Goal: Transaction & Acquisition: Purchase product/service

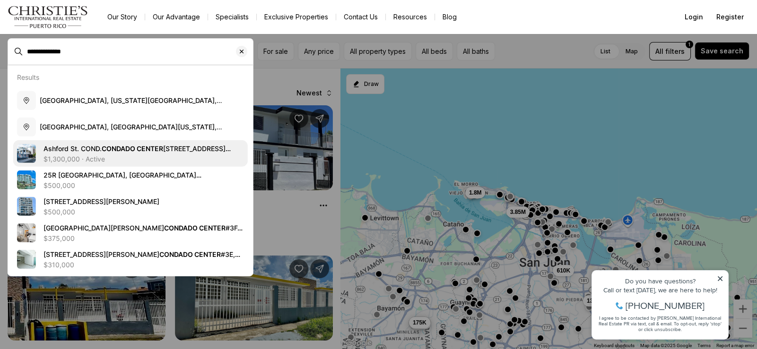
type input "**********"
click at [125, 163] on div "$1,300,000 · Active" at bounding box center [143, 159] width 200 height 8
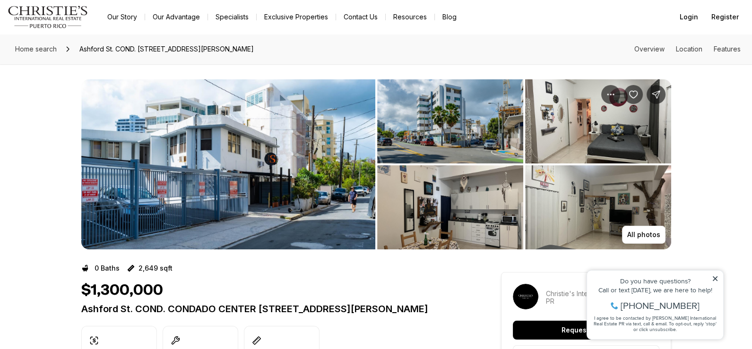
click at [429, 125] on img "View image gallery" at bounding box center [450, 121] width 146 height 84
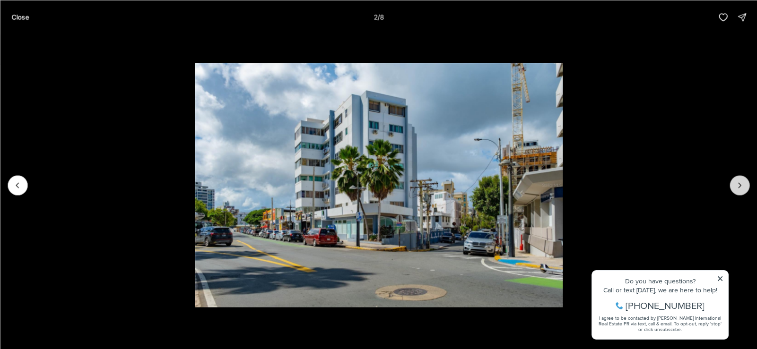
click at [734, 187] on button "Next slide" at bounding box center [739, 185] width 20 height 20
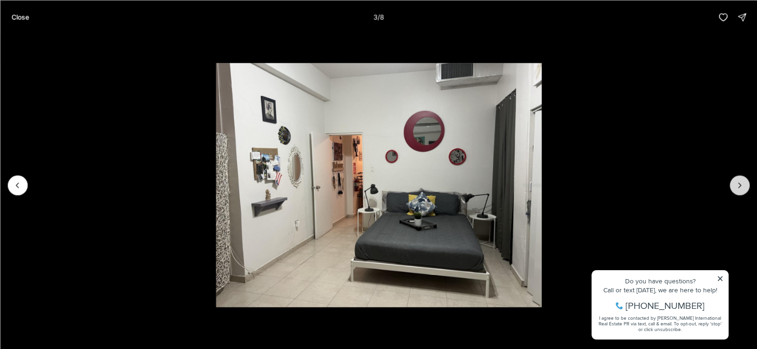
click at [732, 187] on button "Next slide" at bounding box center [739, 185] width 20 height 20
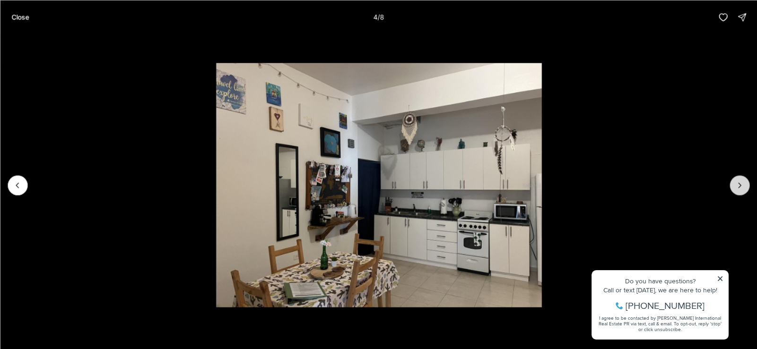
click at [732, 187] on button "Next slide" at bounding box center [739, 185] width 20 height 20
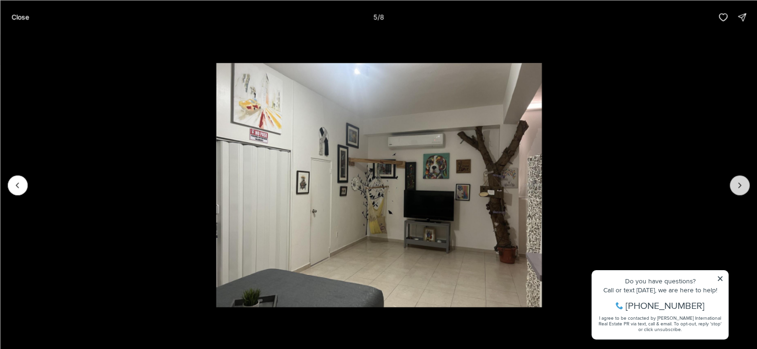
click at [732, 187] on button "Next slide" at bounding box center [739, 185] width 20 height 20
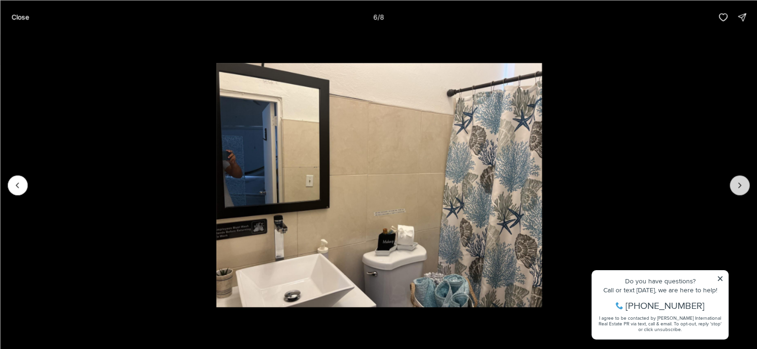
click at [732, 187] on button "Next slide" at bounding box center [739, 185] width 20 height 20
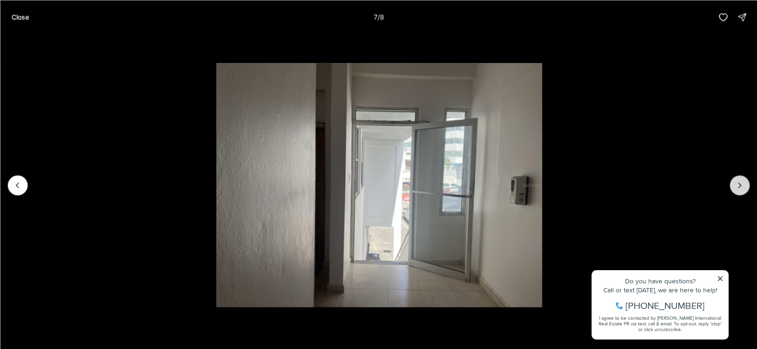
click at [732, 187] on button "Next slide" at bounding box center [739, 185] width 20 height 20
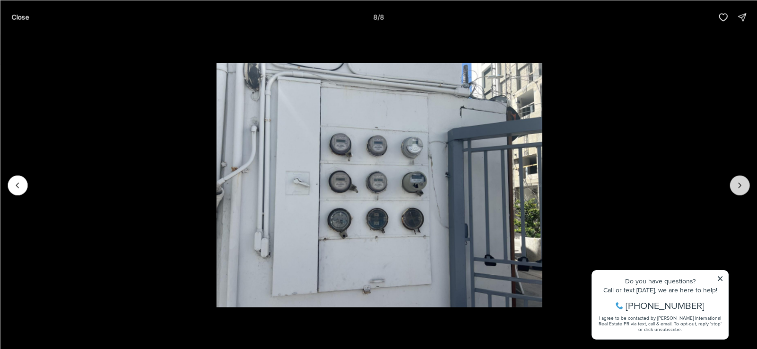
click at [732, 187] on div at bounding box center [739, 185] width 20 height 20
click at [739, 187] on div at bounding box center [739, 185] width 20 height 20
click at [19, 14] on p "Close" at bounding box center [19, 17] width 17 height 8
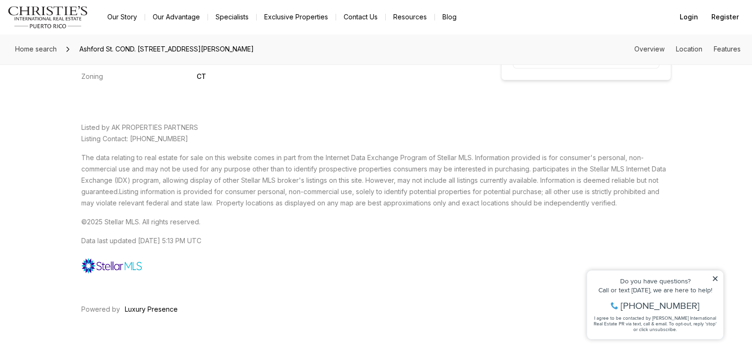
scroll to position [1661, 0]
